Goal: Information Seeking & Learning: Check status

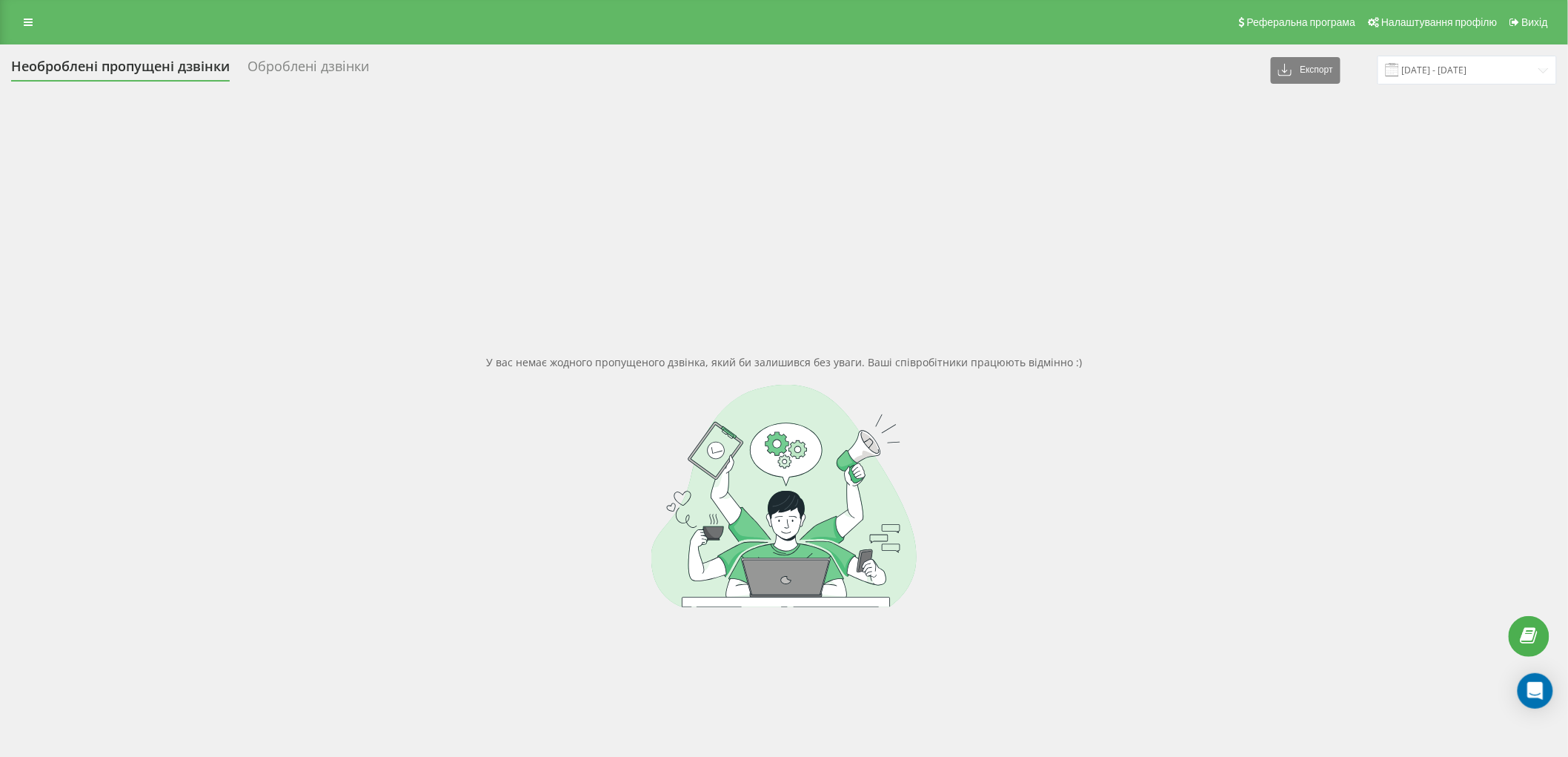
click at [32, 32] on div "Реферальна програма Налаштування профілю Вихід" at bounding box center [784, 22] width 1568 height 45
click at [31, 23] on icon at bounding box center [28, 22] width 9 height 11
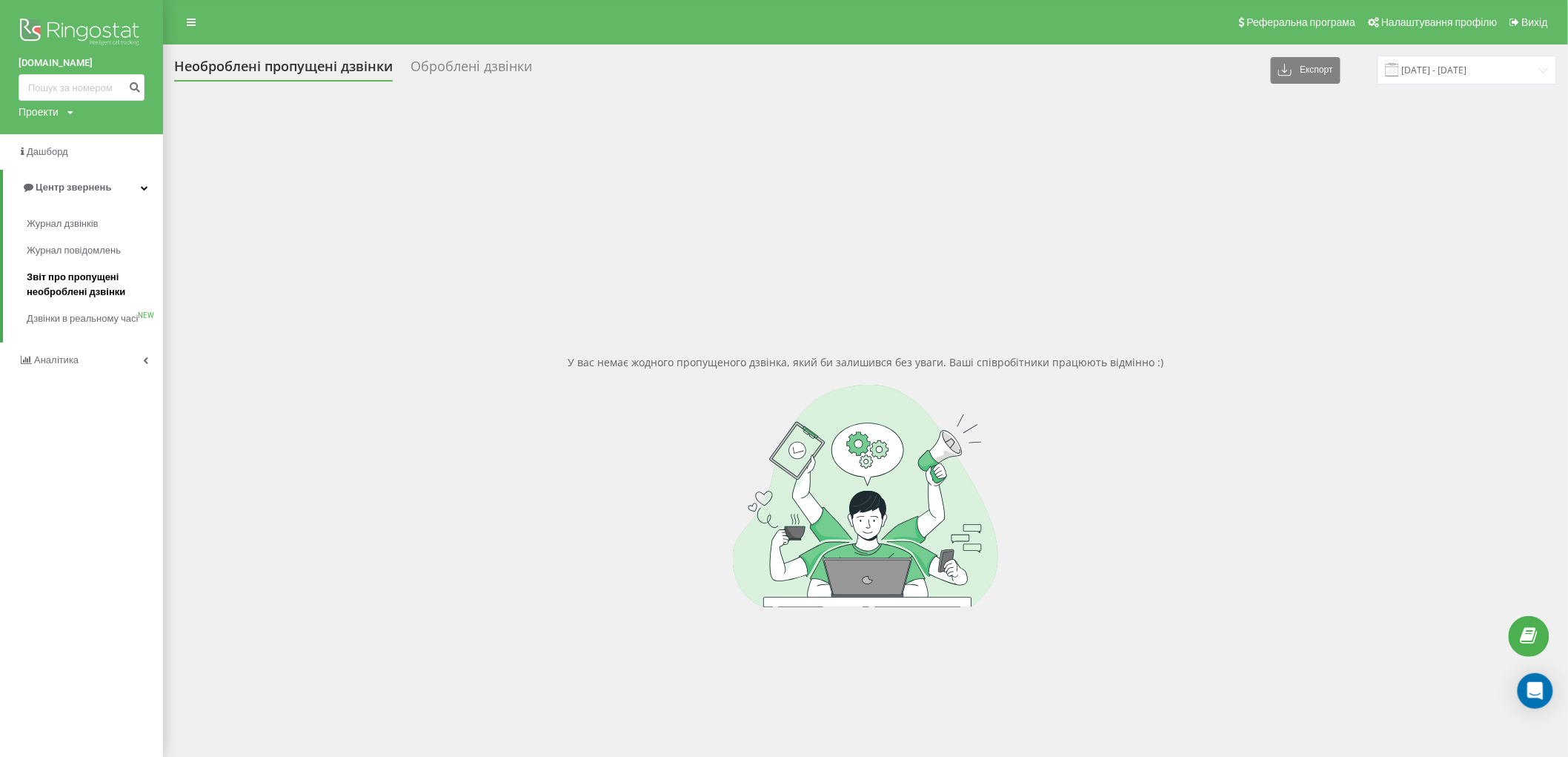
click at [80, 283] on span "Звіт про пропущені необроблені дзвінки" at bounding box center [90, 285] width 129 height 30
click at [58, 93] on input at bounding box center [81, 87] width 126 height 27
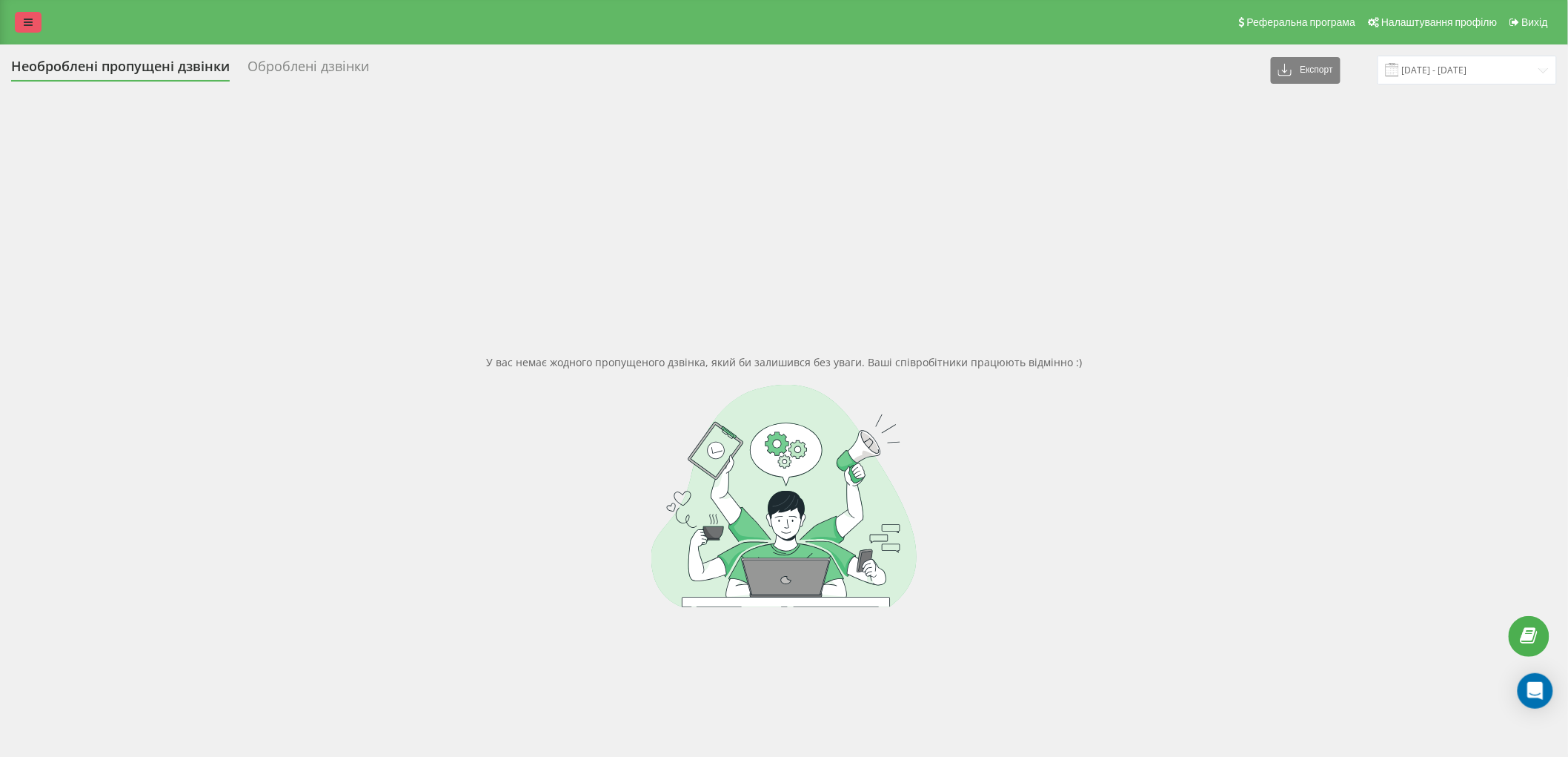
click at [22, 23] on link at bounding box center [28, 22] width 27 height 21
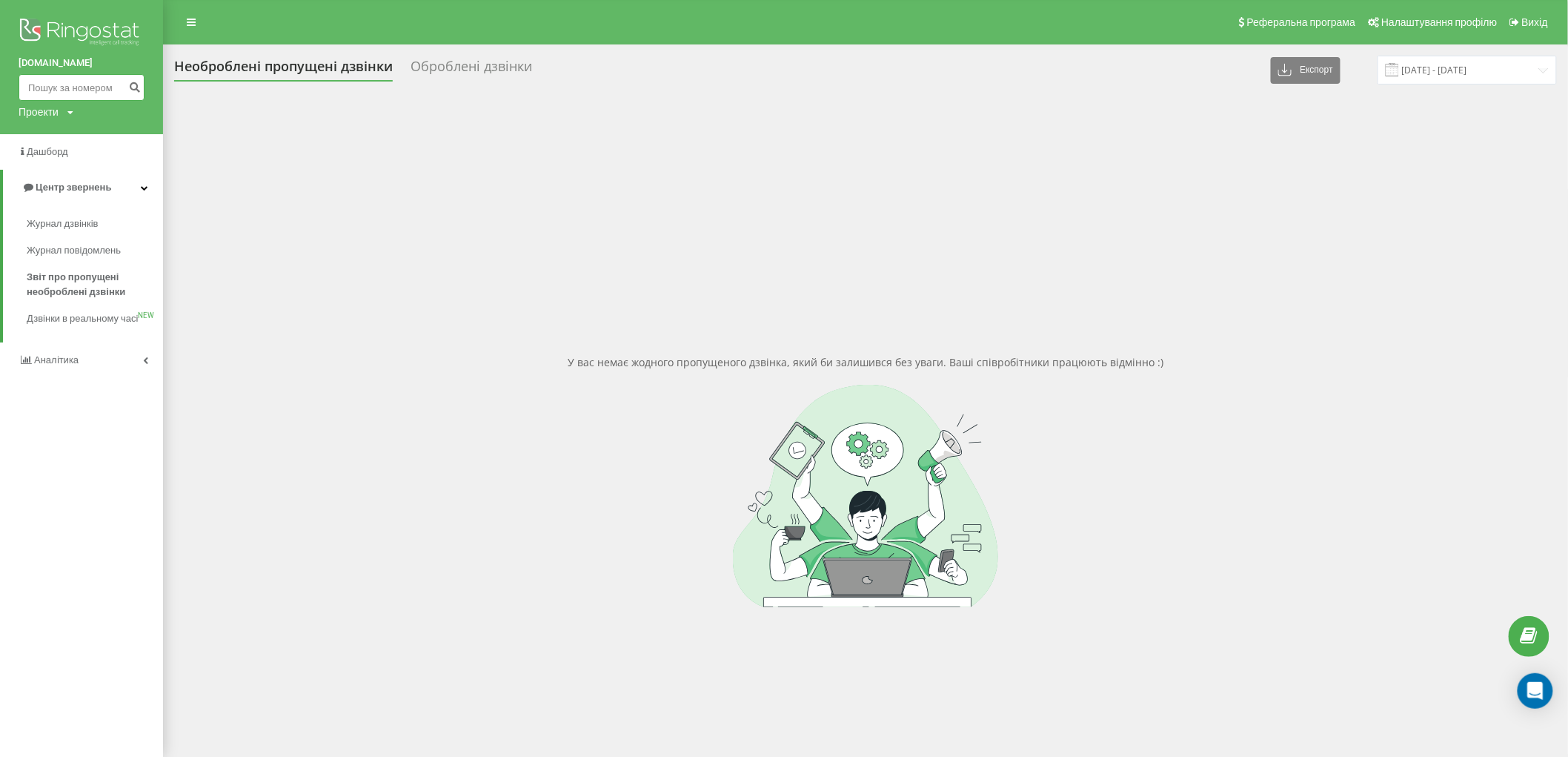
paste input "380972302724"
type input "380972302724"
